Goal: Communication & Community: Answer question/provide support

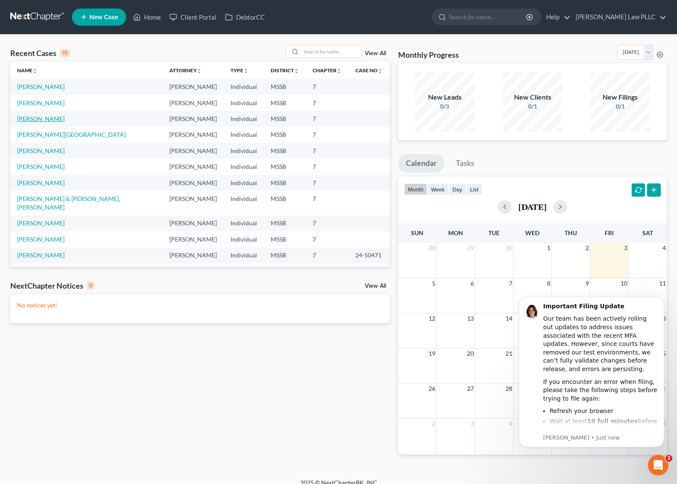
click at [56, 119] on link "[PERSON_NAME]" at bounding box center [40, 118] width 47 height 7
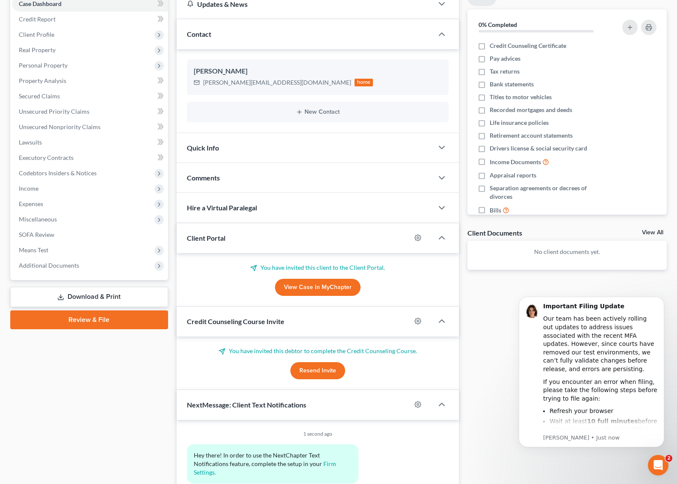
scroll to position [142, 0]
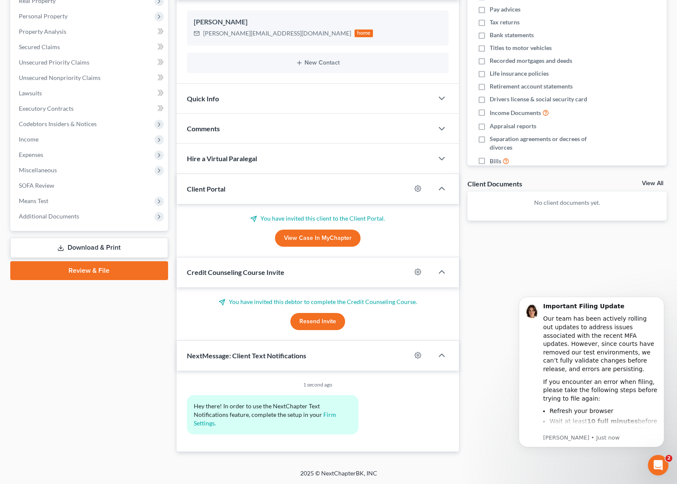
click at [312, 325] on button "Resend Invite" at bounding box center [317, 321] width 55 height 17
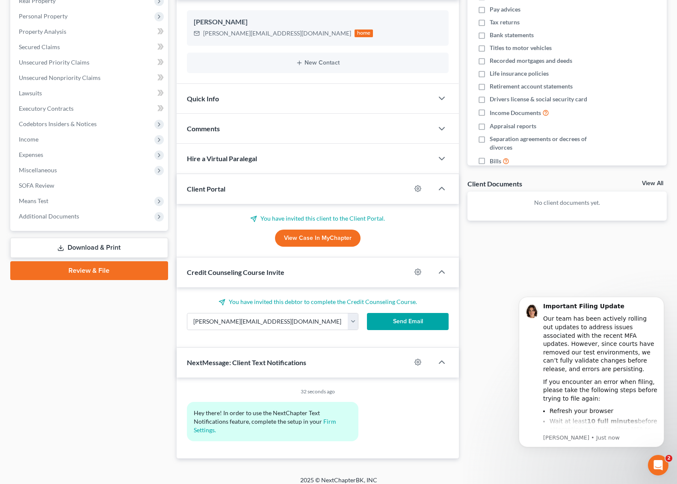
click at [387, 322] on button "Send Email" at bounding box center [408, 321] width 82 height 17
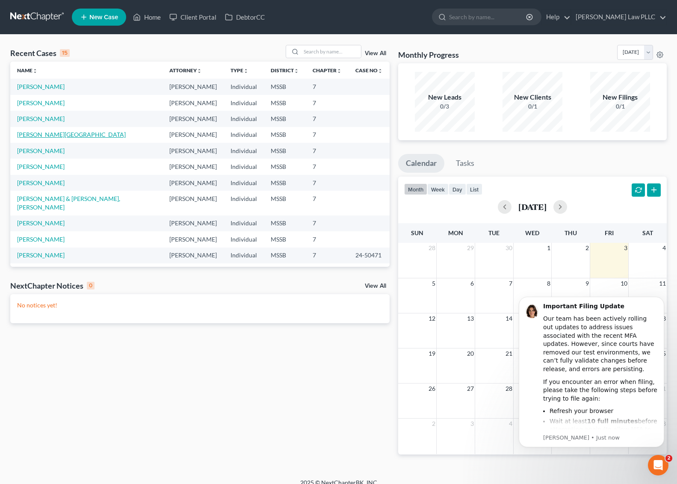
click at [42, 138] on link "[PERSON_NAME][GEOGRAPHIC_DATA]" at bounding box center [71, 134] width 109 height 7
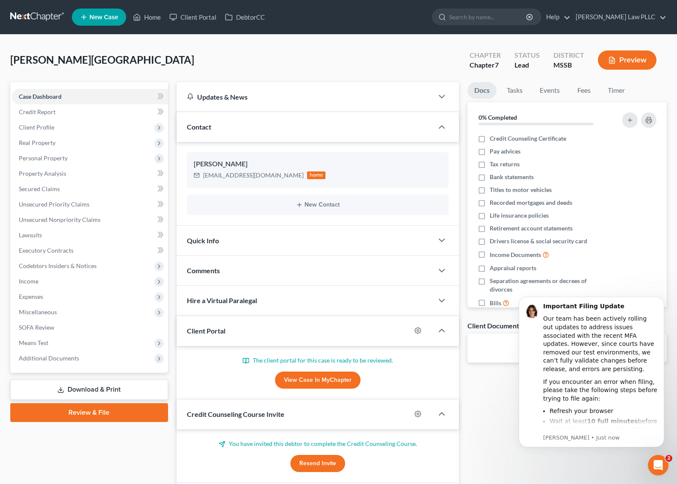
scroll to position [61, 0]
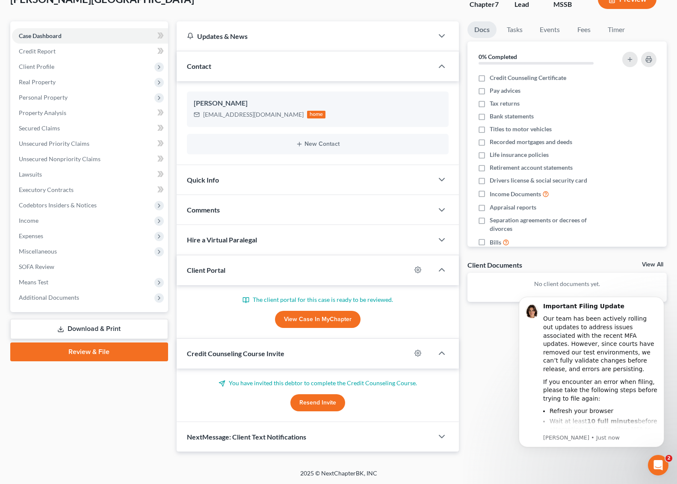
click at [314, 404] on button "Resend Invite" at bounding box center [317, 402] width 55 height 17
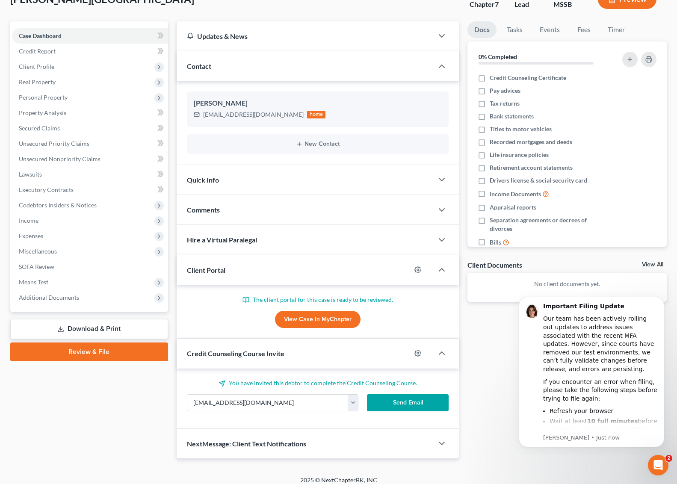
click at [401, 400] on button "Send Email" at bounding box center [408, 402] width 82 height 17
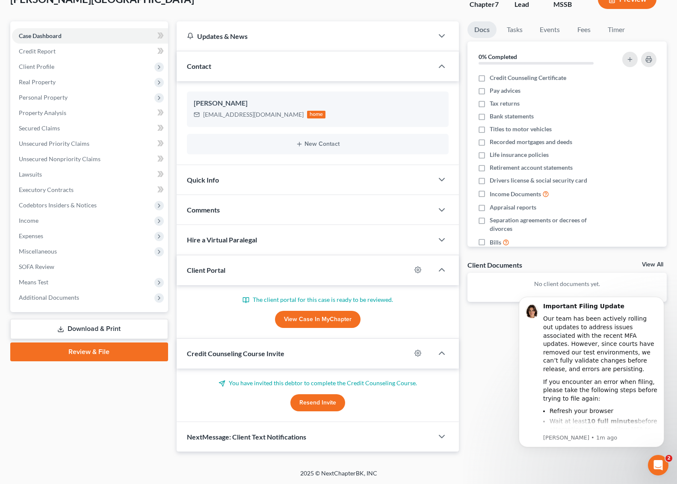
click at [332, 322] on link "View Case in MyChapter" at bounding box center [318, 319] width 86 height 17
click at [418, 271] on icon "button" at bounding box center [417, 269] width 7 height 7
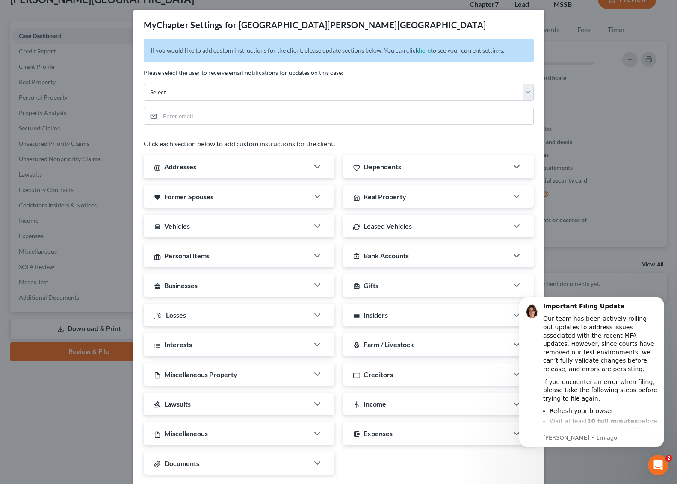
click at [110, 416] on div "MyChapter Settings for [PERSON_NAME] If you would like to add custom instructio…" at bounding box center [338, 242] width 677 height 484
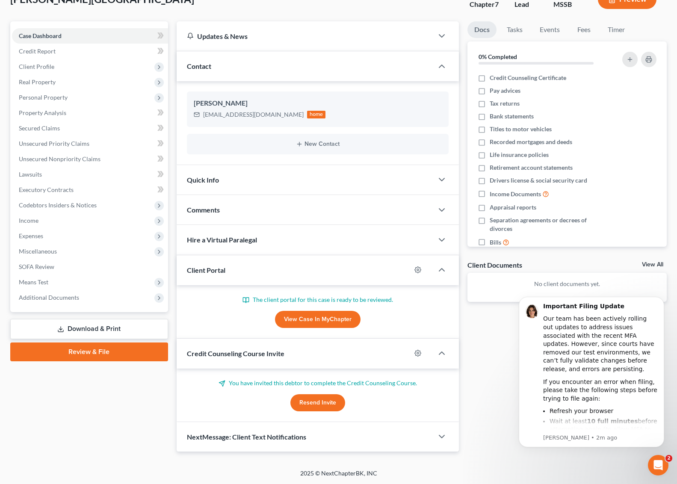
scroll to position [0, 0]
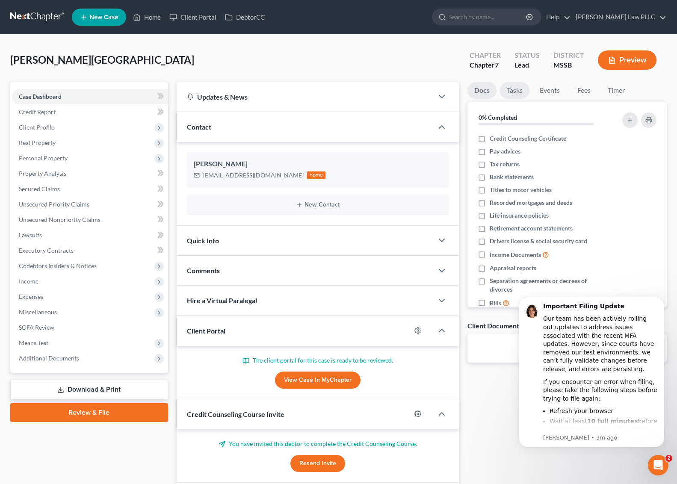
click at [512, 95] on link "Tasks" at bounding box center [515, 90] width 30 height 17
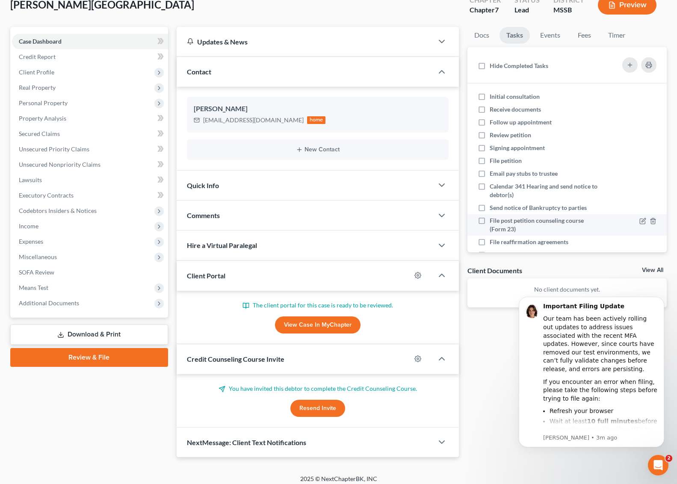
scroll to position [61, 0]
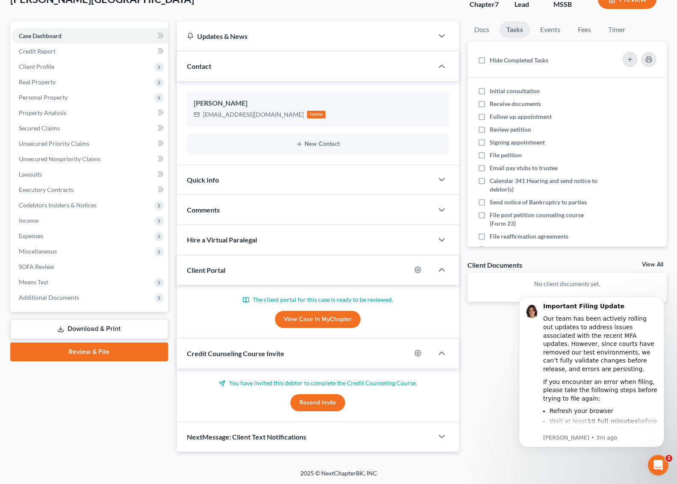
click at [226, 179] on div "Quick Info" at bounding box center [305, 180] width 257 height 30
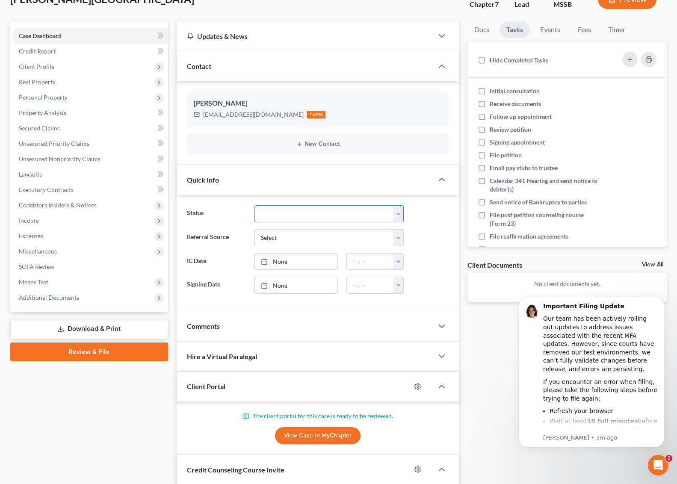
click at [400, 215] on select "Discharged Discharged & Reported Discharge Litigation Dismissal Notice Dismisse…" at bounding box center [328, 213] width 149 height 17
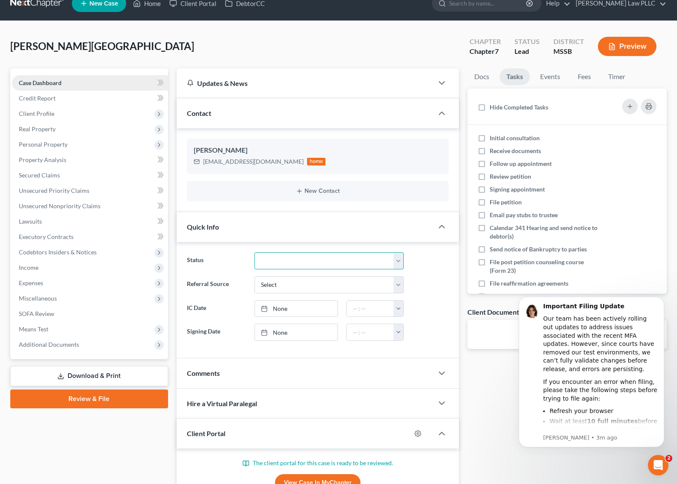
scroll to position [0, 0]
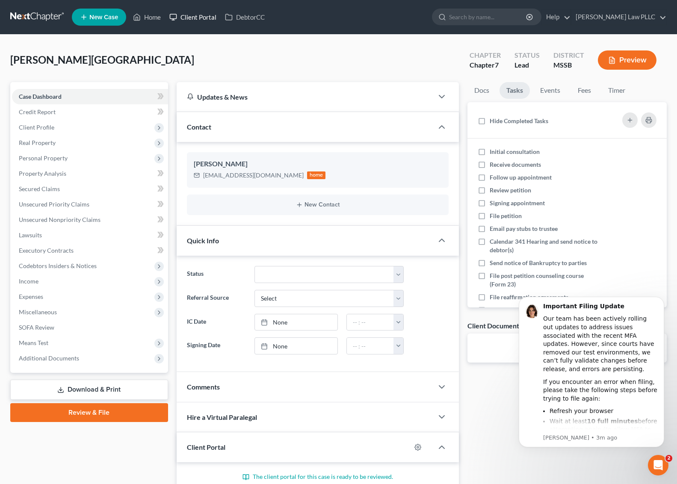
click at [193, 14] on link "Client Portal" at bounding box center [193, 16] width 56 height 15
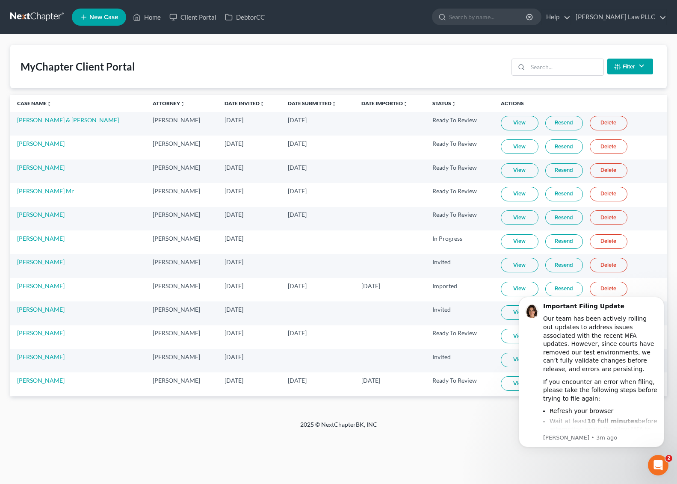
click at [553, 266] on link "Resend" at bounding box center [564, 265] width 38 height 15
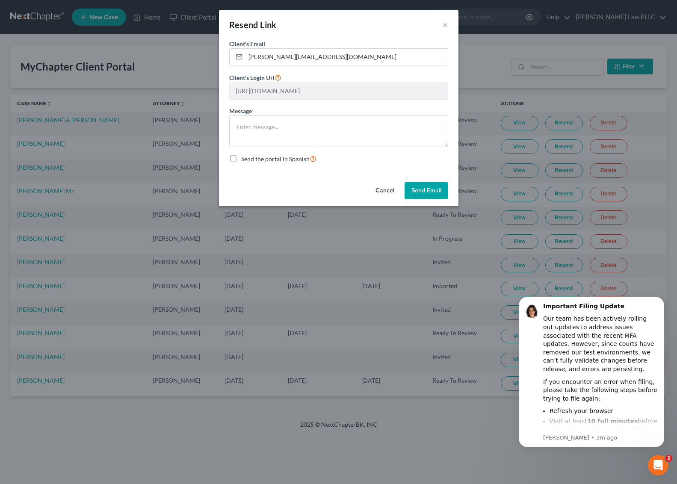
click at [420, 194] on button "Send Email" at bounding box center [427, 190] width 44 height 17
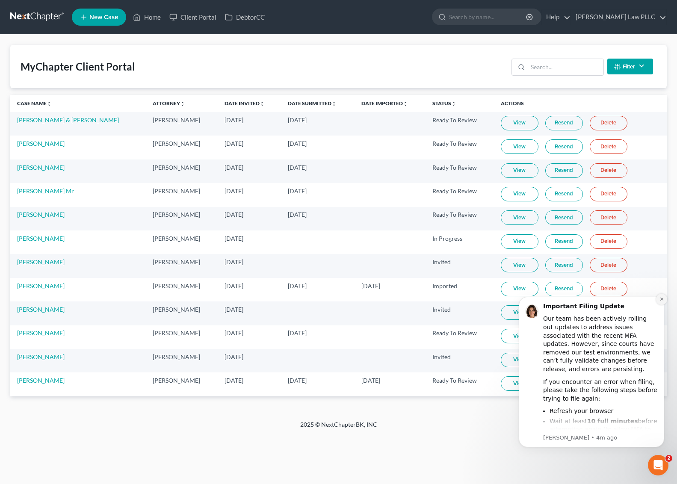
drag, startPoint x: 661, startPoint y: 300, endPoint x: 1171, endPoint y: 586, distance: 585.0
click at [661, 300] on icon "Dismiss notification" at bounding box center [661, 299] width 5 height 5
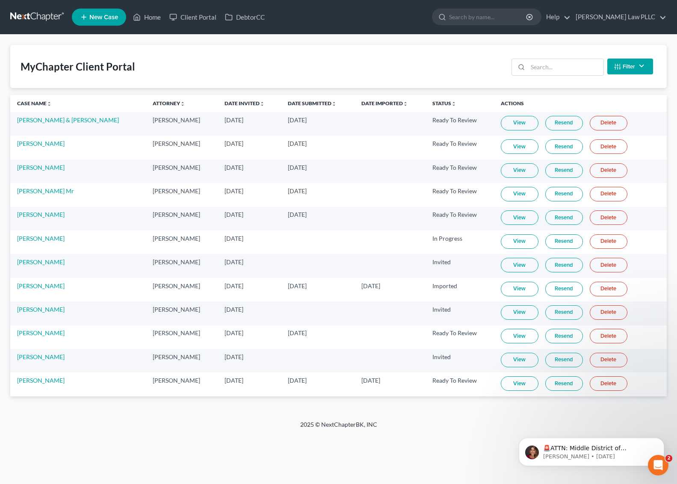
click at [552, 335] on link "Resend" at bounding box center [564, 336] width 38 height 15
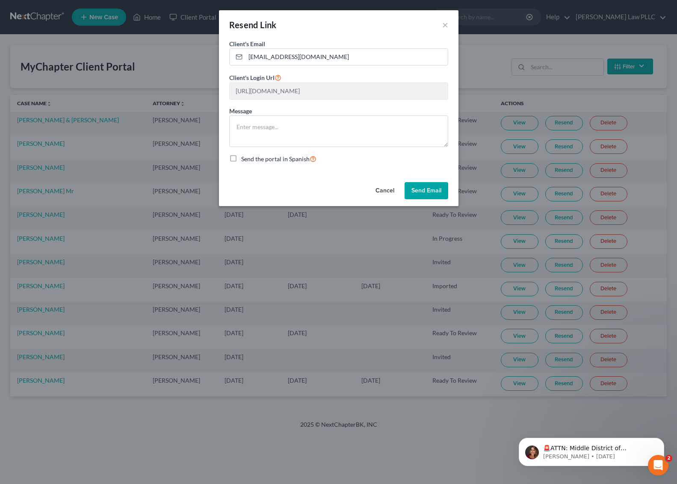
click at [414, 185] on button "Send Email" at bounding box center [427, 190] width 44 height 17
